Goal: Transaction & Acquisition: Purchase product/service

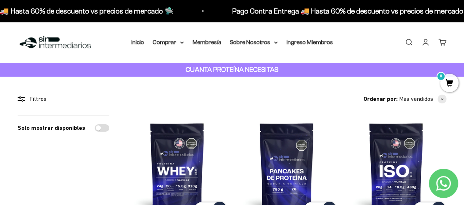
click at [413, 41] on link "Buscar" at bounding box center [409, 42] width 8 height 8
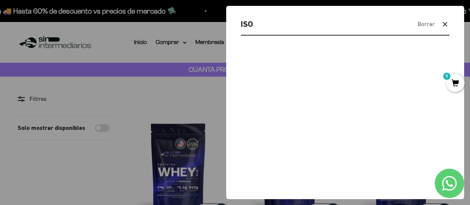
type input "ISO"
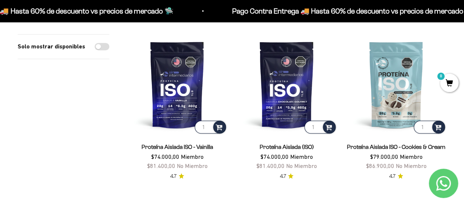
scroll to position [147, 0]
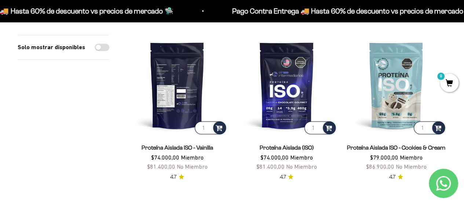
click at [170, 92] on img at bounding box center [177, 85] width 101 height 101
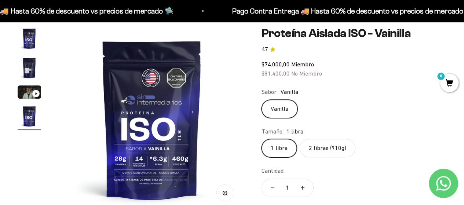
scroll to position [110, 0]
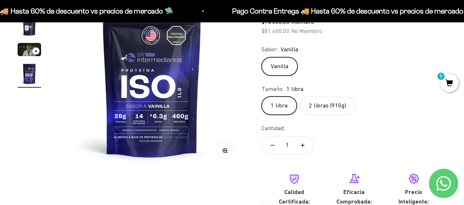
click at [333, 109] on label "2 libras (910g)" at bounding box center [328, 106] width 56 height 18
click at [262, 97] on input "2 libras (910g)" at bounding box center [261, 96] width 0 height 0
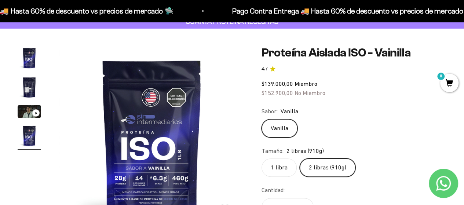
scroll to position [37, 0]
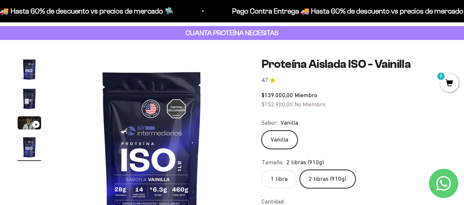
click at [275, 141] on label "Vanilla" at bounding box center [280, 140] width 36 height 18
click at [262, 131] on input "Vanilla" at bounding box center [261, 130] width 0 height 0
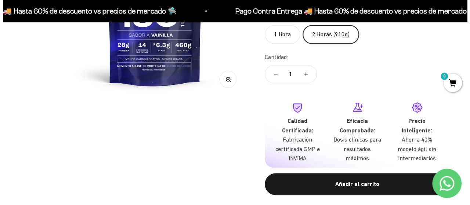
scroll to position [220, 0]
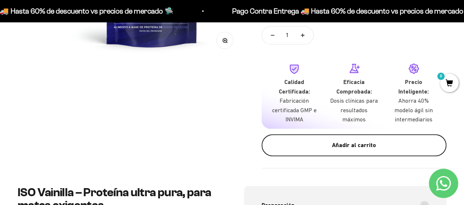
click at [363, 143] on div "Añadir al carrito" at bounding box center [354, 146] width 156 height 10
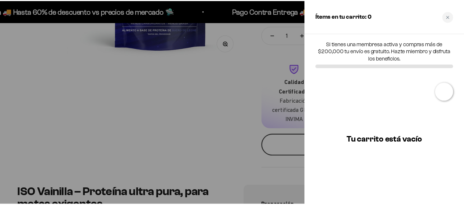
scroll to position [0, 578]
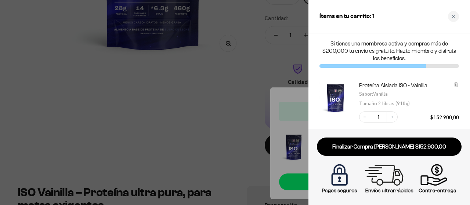
click at [200, 116] on div at bounding box center [235, 102] width 470 height 205
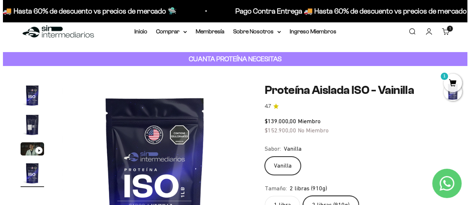
scroll to position [0, 0]
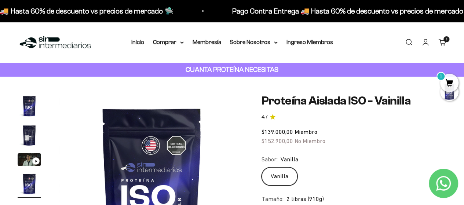
click at [408, 41] on link "Buscar" at bounding box center [409, 42] width 8 height 8
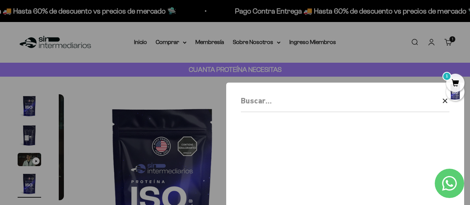
scroll to position [0, 578]
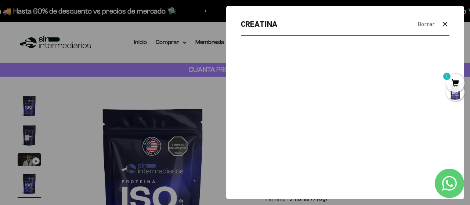
type input "CREATINA"
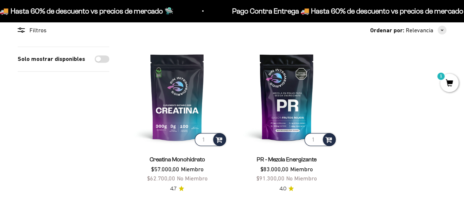
scroll to position [147, 0]
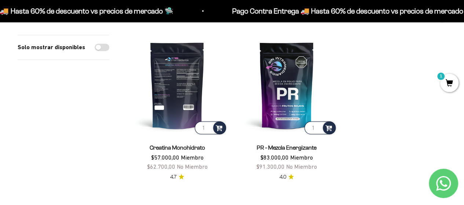
click at [172, 99] on img at bounding box center [177, 85] width 101 height 101
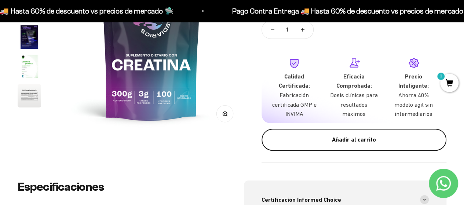
click at [373, 140] on div "Añadir al carrito" at bounding box center [354, 140] width 156 height 10
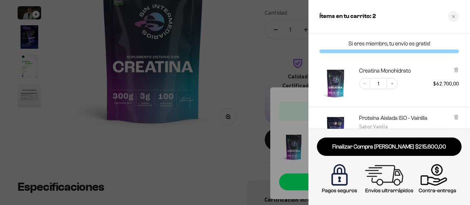
click at [217, 88] on div at bounding box center [235, 102] width 470 height 205
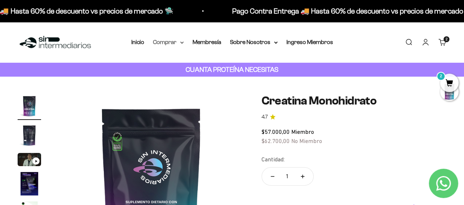
click at [167, 42] on summary "Comprar" at bounding box center [168, 42] width 31 height 10
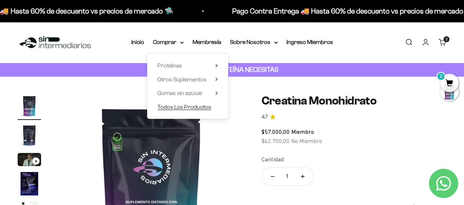
click at [181, 108] on span "Todos Los Productos" at bounding box center [185, 107] width 54 height 6
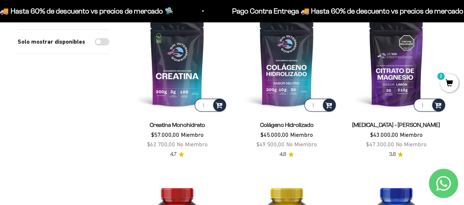
scroll to position [110, 0]
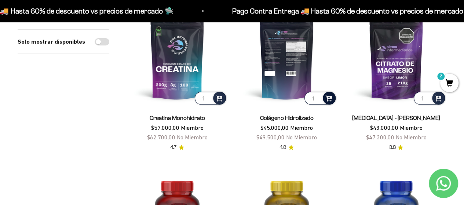
click at [329, 97] on span at bounding box center [329, 98] width 7 height 8
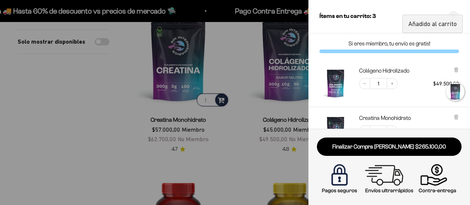
click at [111, 95] on div at bounding box center [235, 102] width 470 height 205
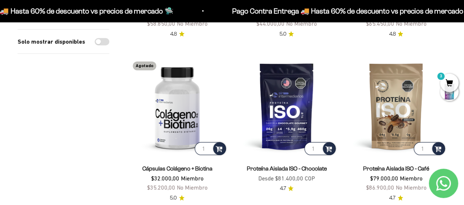
scroll to position [1065, 0]
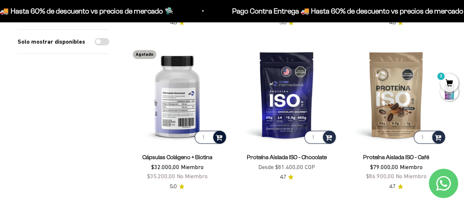
click at [219, 135] on span at bounding box center [219, 137] width 7 height 8
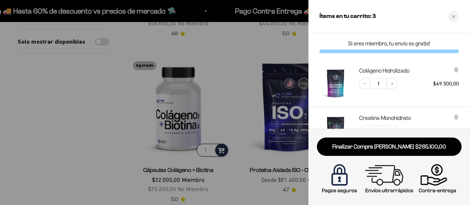
click at [90, 113] on div at bounding box center [235, 102] width 470 height 205
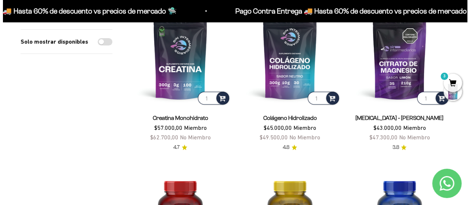
scroll to position [0, 0]
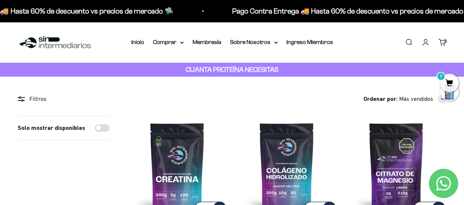
click at [447, 82] on span "3" at bounding box center [450, 83] width 18 height 18
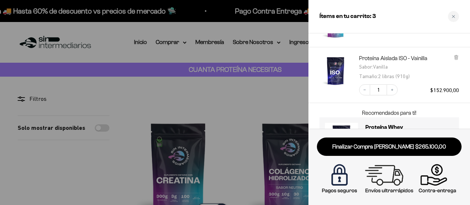
scroll to position [145, 0]
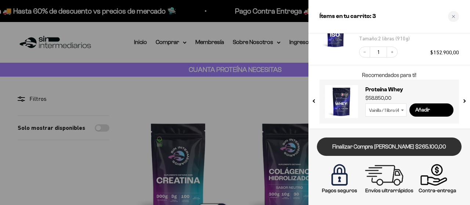
click at [393, 149] on link "Finalizar Compra [PERSON_NAME] $265.100,00" at bounding box center [389, 147] width 145 height 19
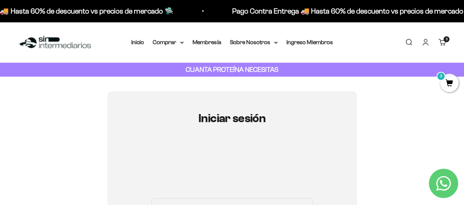
click at [443, 44] on link "Carrito 3 artículos 3" at bounding box center [443, 42] width 8 height 8
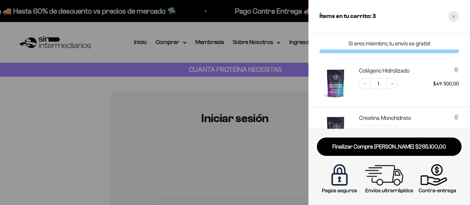
click at [453, 17] on icon "Close cart" at bounding box center [454, 17] width 4 height 4
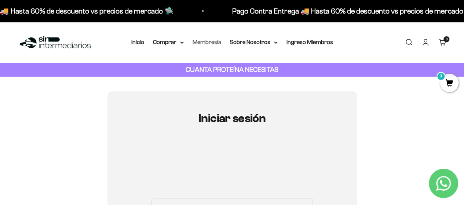
click at [196, 43] on link "Membresía" at bounding box center [207, 42] width 29 height 6
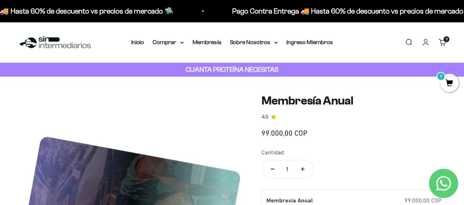
click at [450, 80] on span "3" at bounding box center [450, 83] width 18 height 18
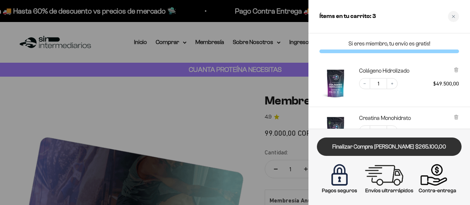
click at [417, 146] on link "Finalizar Compra [PERSON_NAME] $265.100,00" at bounding box center [389, 147] width 145 height 19
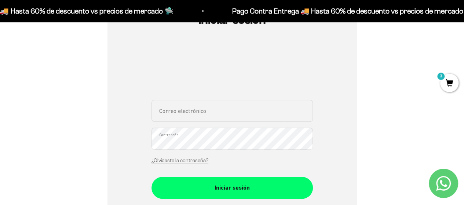
scroll to position [110, 0]
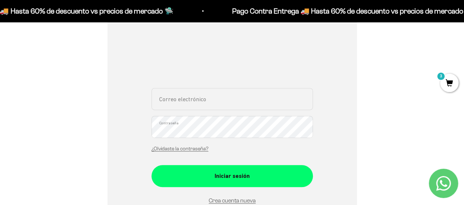
click at [220, 106] on input "Correo electrónico" at bounding box center [233, 99] width 162 height 22
type input "sareth09021@gmail.com"
click at [152, 165] on button "Iniciar sesión" at bounding box center [233, 176] width 162 height 22
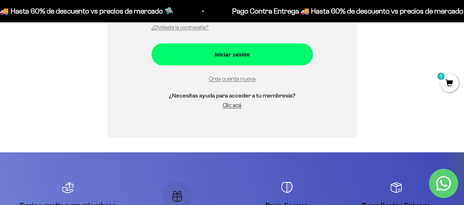
scroll to position [257, 0]
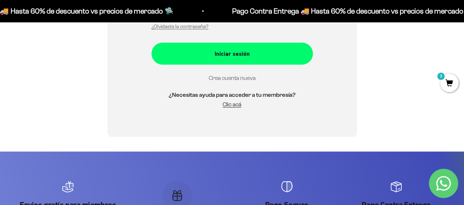
click at [239, 79] on link "Crea cuenta nueva" at bounding box center [232, 78] width 47 height 6
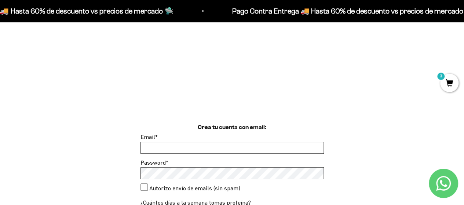
scroll to position [147, 0]
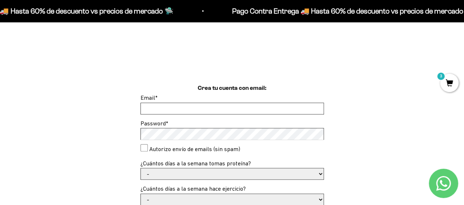
click at [195, 108] on input "Email *" at bounding box center [232, 108] width 183 height 11
type input "[EMAIL_ADDRESS][DOMAIN_NAME]"
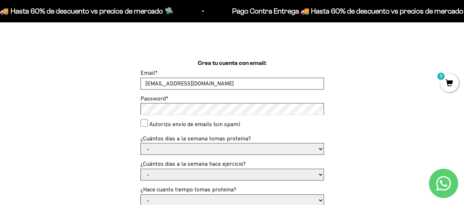
scroll to position [184, 0]
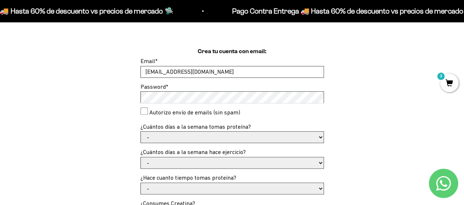
click at [119, 101] on div "Crea tu cuenta con email: Email * [EMAIL_ADDRESS][DOMAIN_NAME] Password * Autor…" at bounding box center [232, 185] width 429 height 276
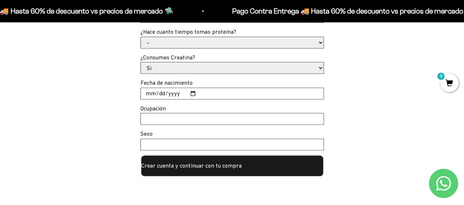
scroll to position [330, 0]
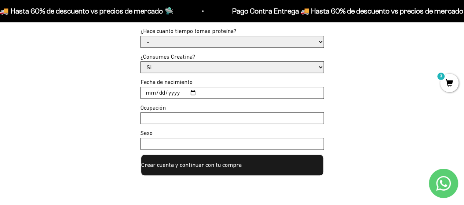
click at [148, 93] on input "Fecha de nacimiento" at bounding box center [232, 92] width 183 height 11
type input "[DATE]"
click at [170, 120] on input "Ocupación" at bounding box center [232, 118] width 183 height 11
click at [177, 165] on button "Crear cuenta y continuar con tu compra" at bounding box center [233, 165] width 184 height 22
